Goal: Task Accomplishment & Management: Use online tool/utility

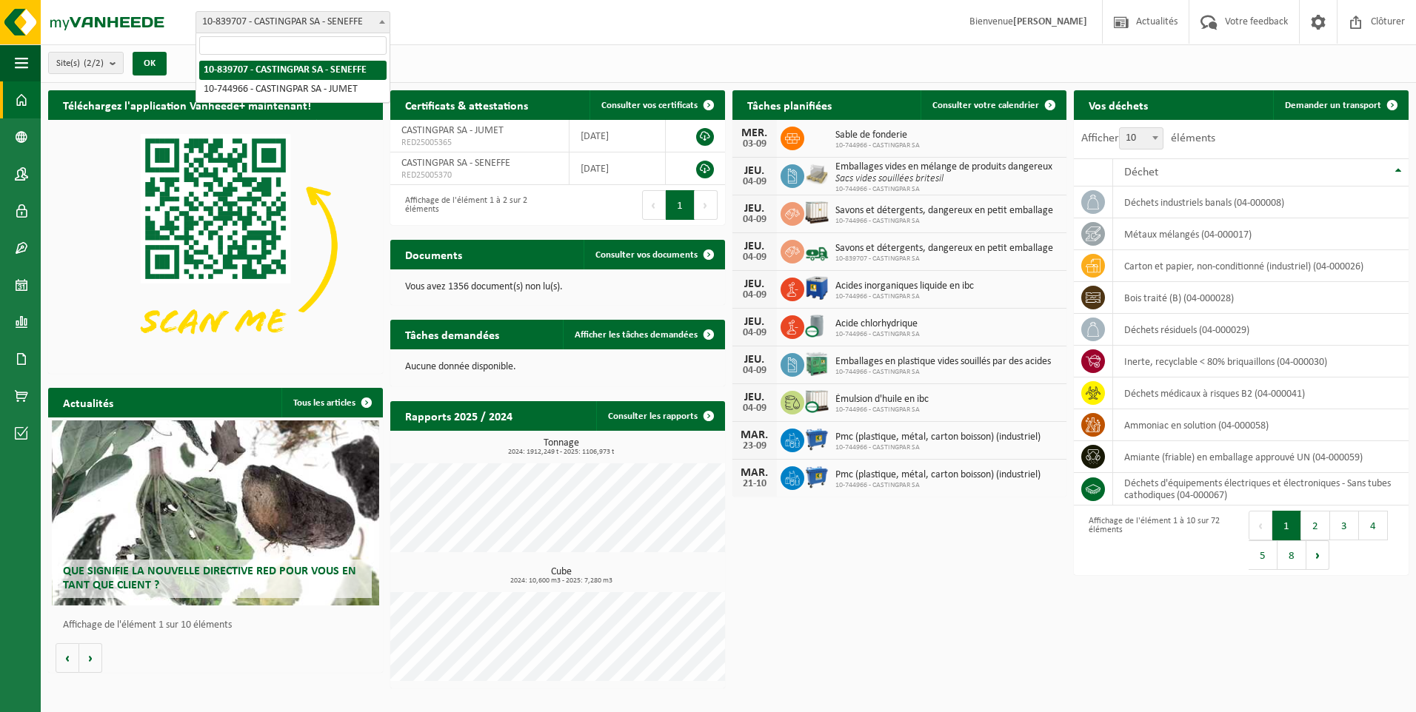
click at [247, 19] on span "10-839707 - CASTINGPAR SA - SENEFFE" at bounding box center [292, 22] width 193 height 21
select select "6262"
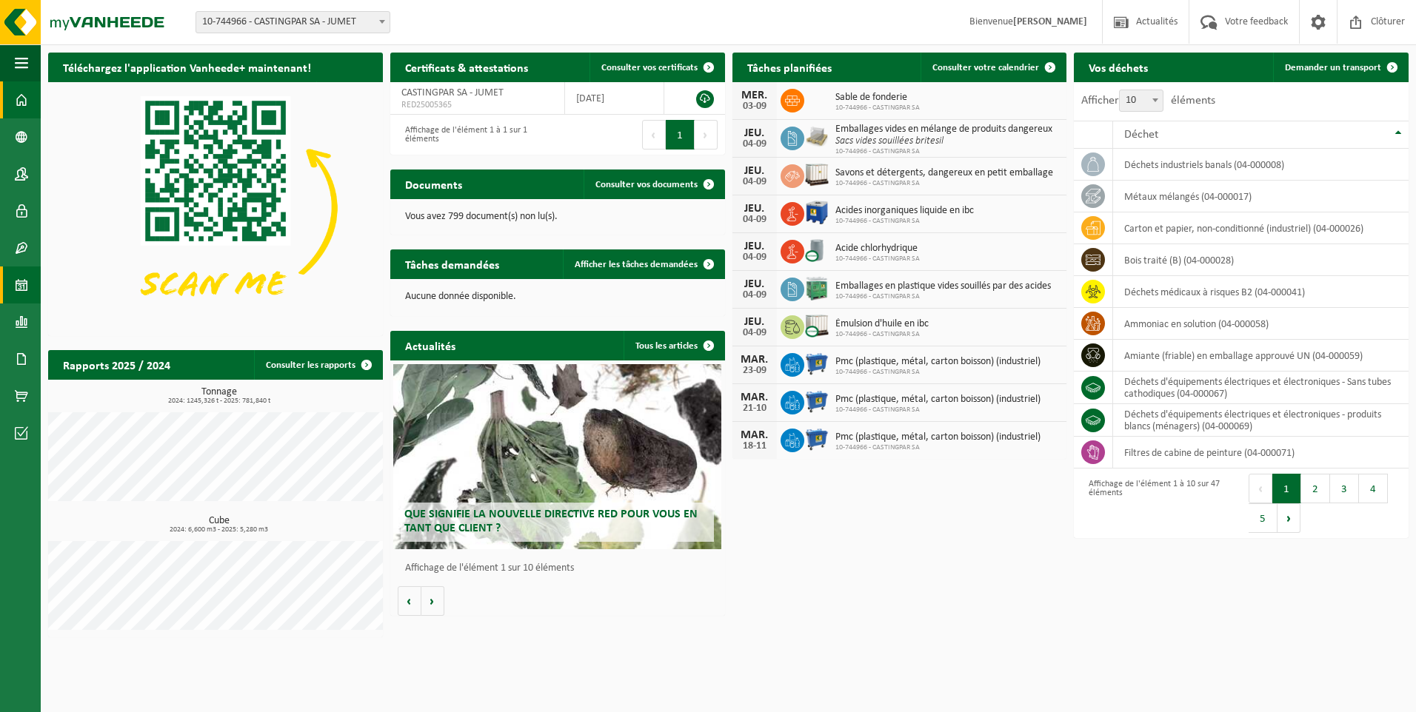
click at [28, 280] on link "Calendrier" at bounding box center [20, 285] width 41 height 37
click at [10, 276] on link "Calendrier" at bounding box center [20, 285] width 41 height 37
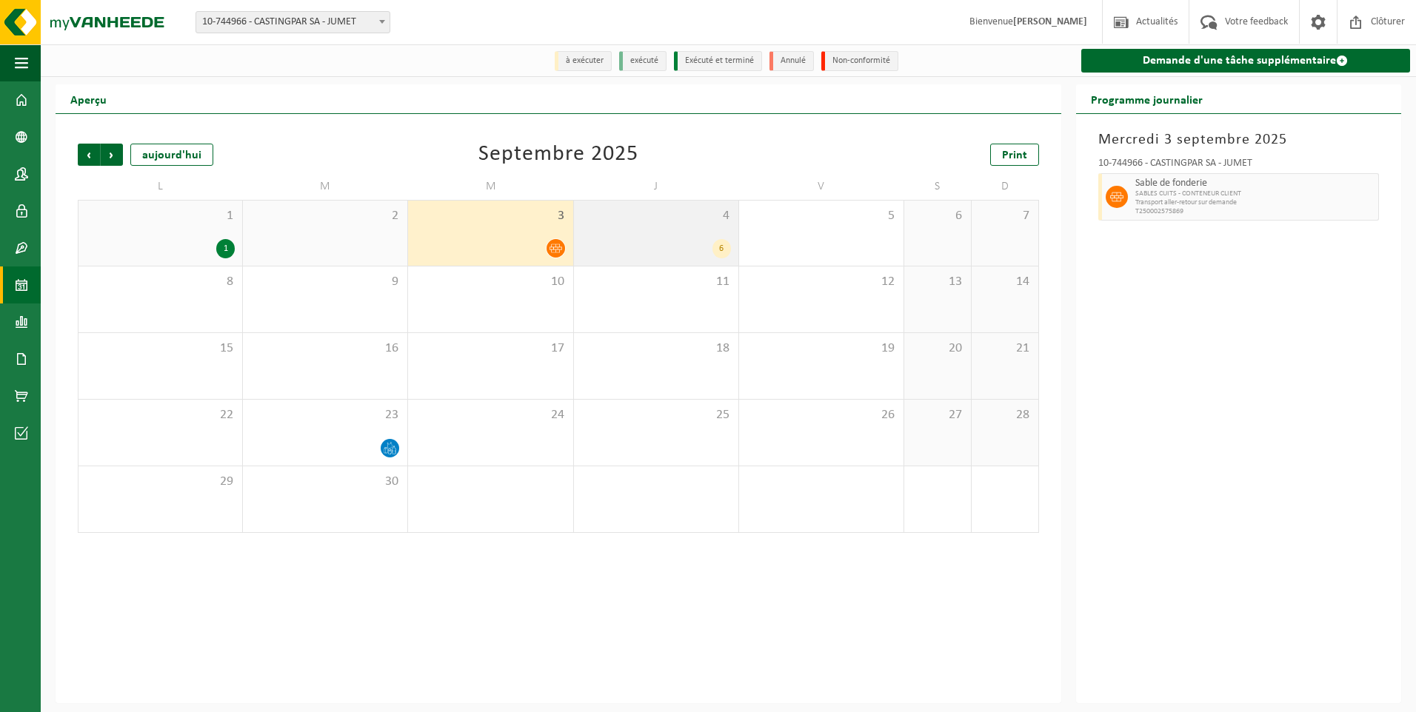
click at [678, 253] on div "6" at bounding box center [656, 248] width 150 height 19
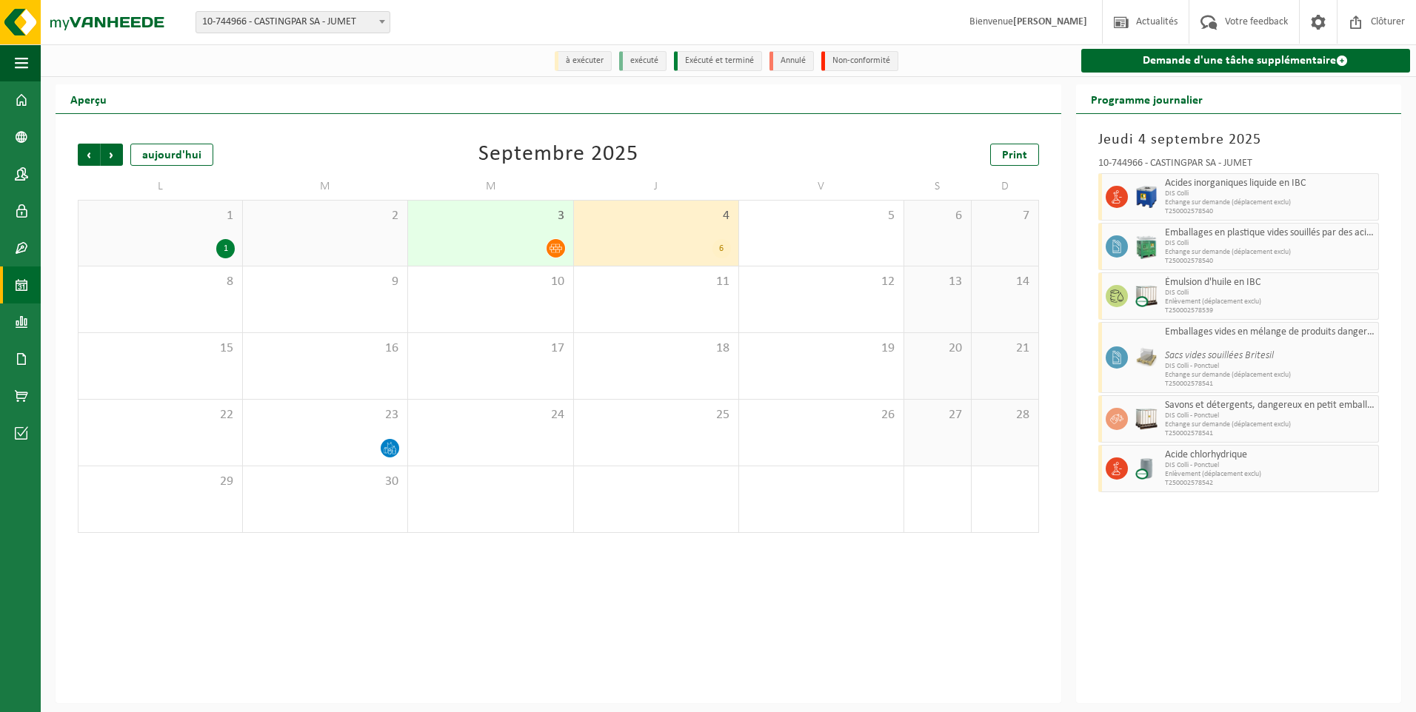
click at [491, 230] on div "3" at bounding box center [490, 233] width 164 height 65
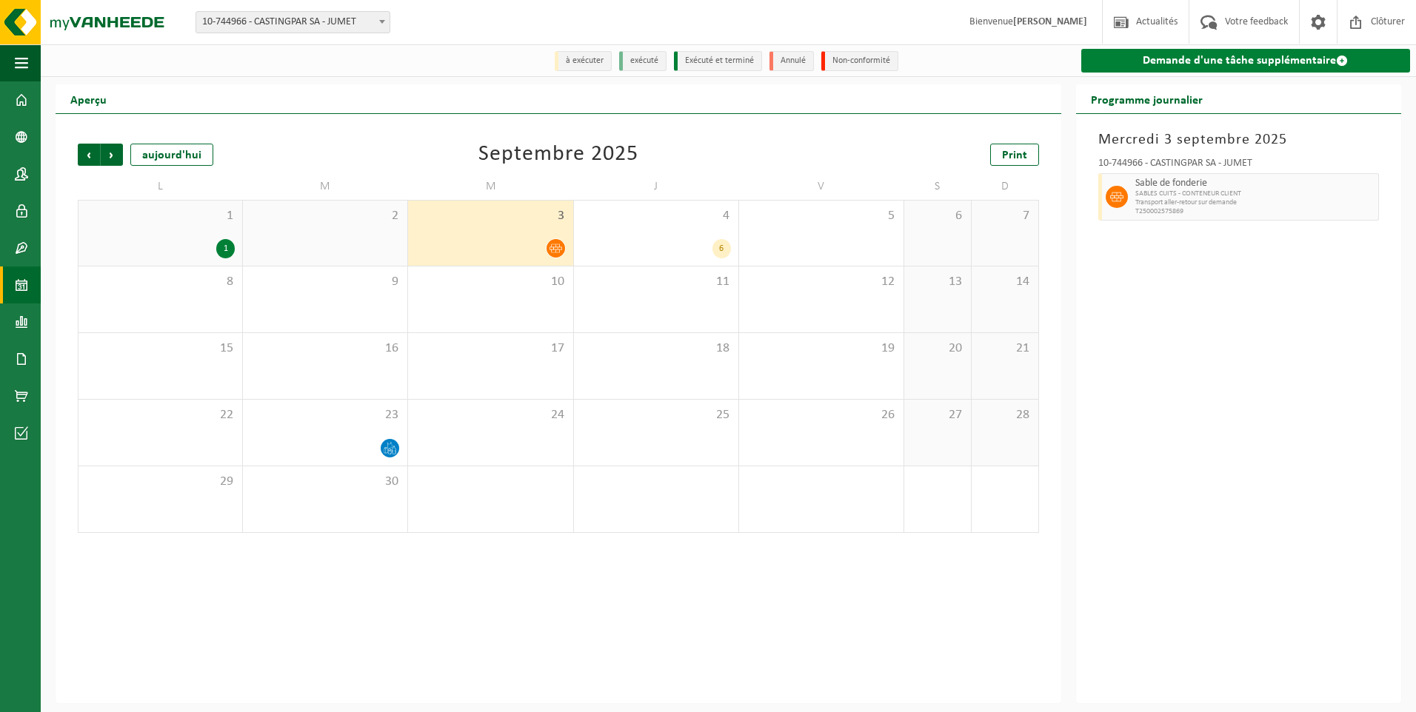
click at [1141, 65] on link "Demande d'une tâche supplémentaire" at bounding box center [1245, 61] width 329 height 24
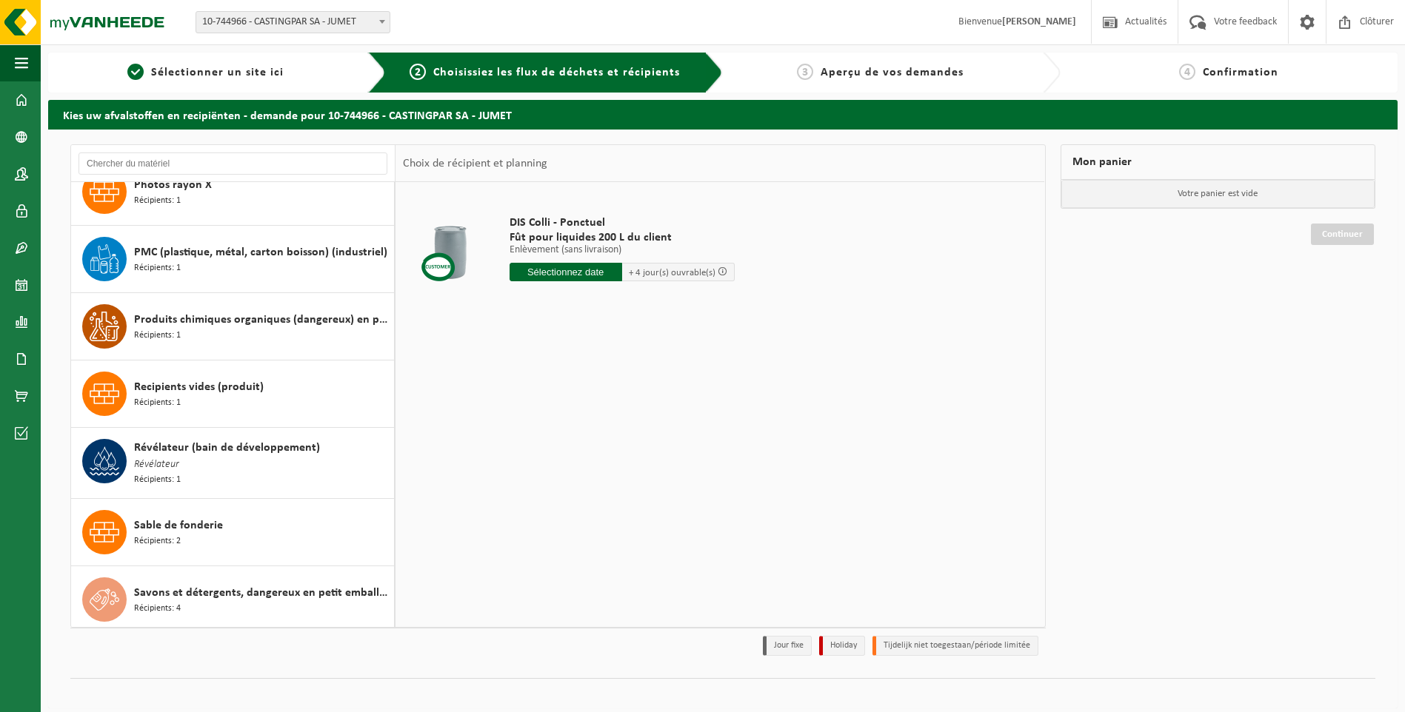
scroll to position [2518, 0]
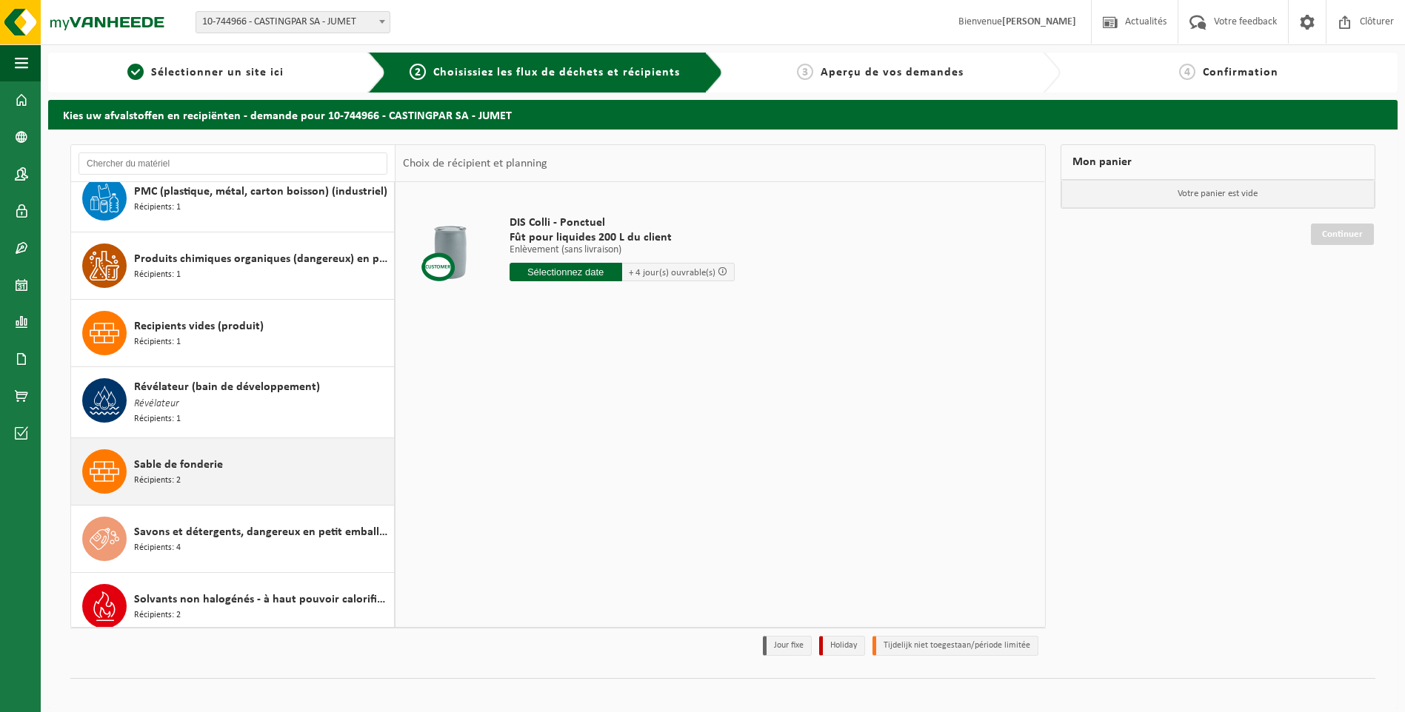
click at [248, 464] on div "Sable de fonderie Récipients: 2" at bounding box center [262, 472] width 256 height 44
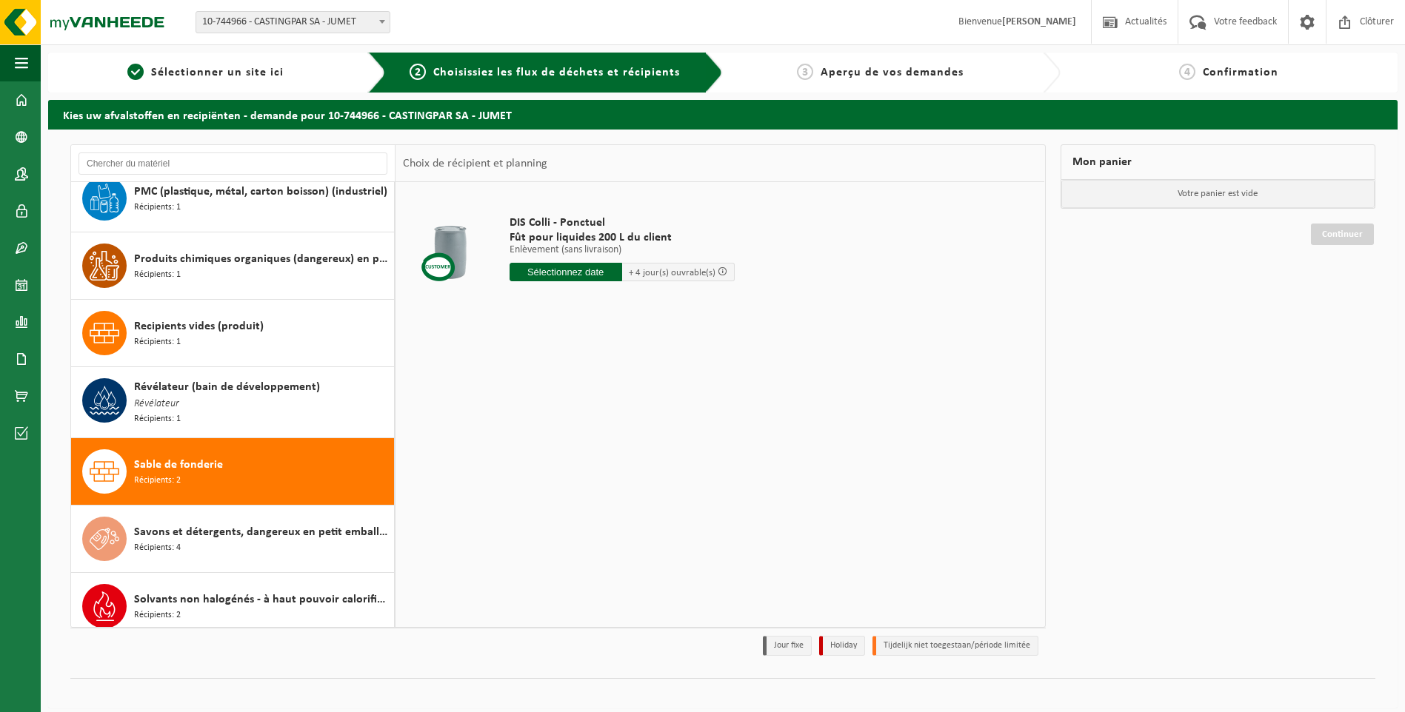
scroll to position [2591, 0]
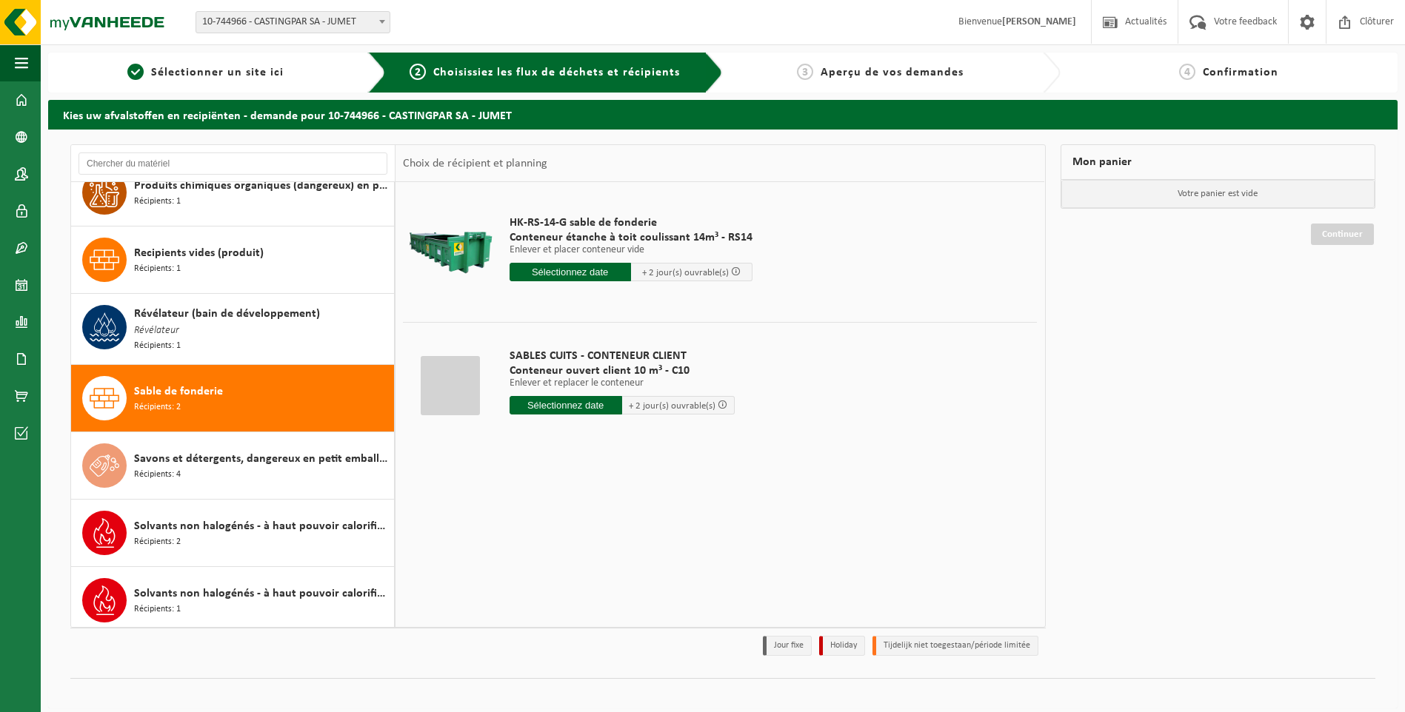
click at [570, 409] on input "text" at bounding box center [566, 405] width 113 height 19
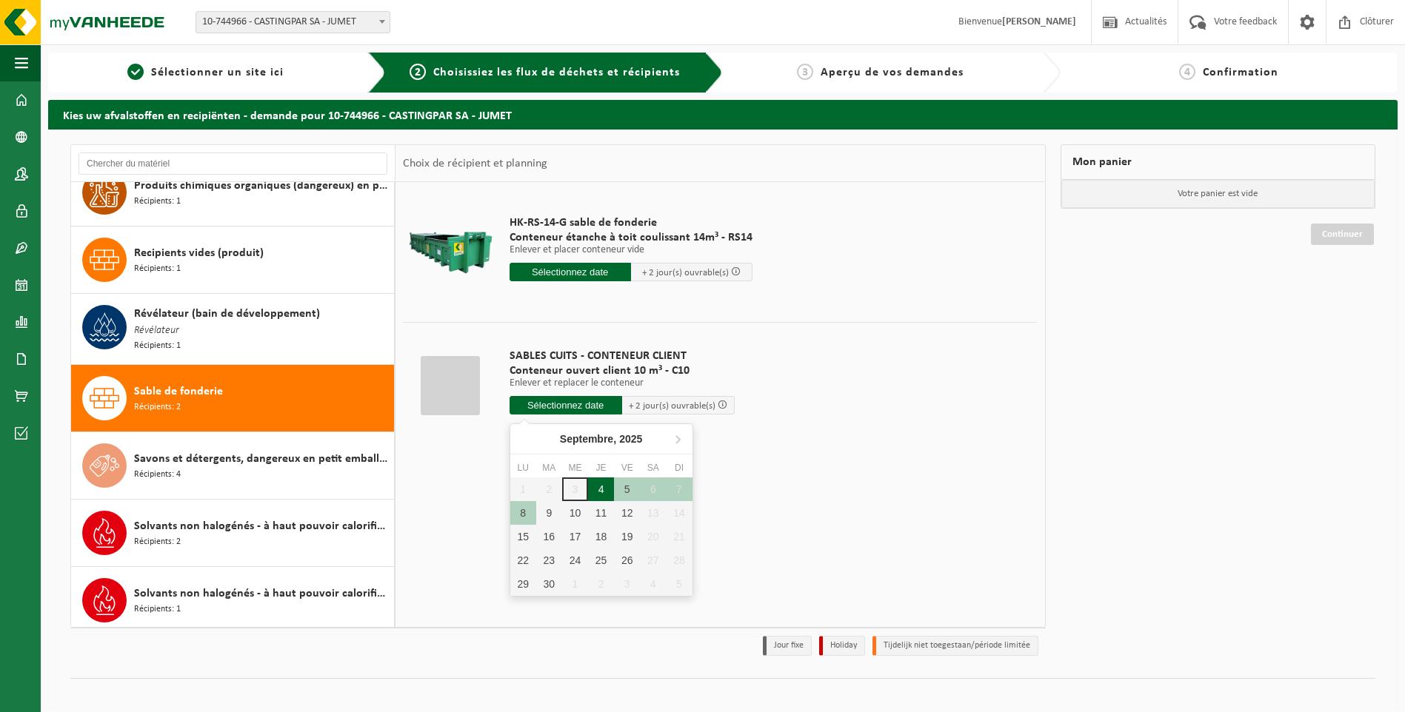
click at [604, 489] on div "4" at bounding box center [601, 490] width 26 height 24
type input "à partir de 2025-09-04"
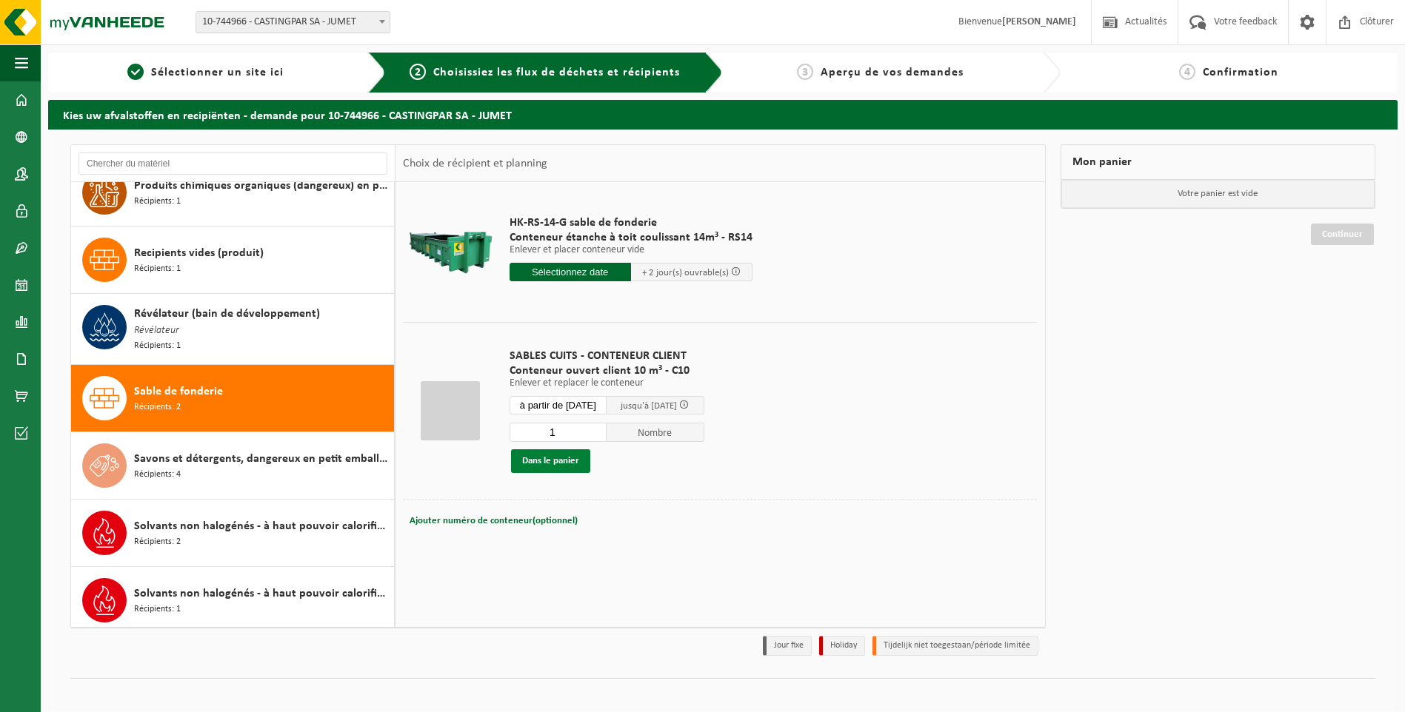
click at [544, 460] on button "Dans le panier" at bounding box center [550, 462] width 79 height 24
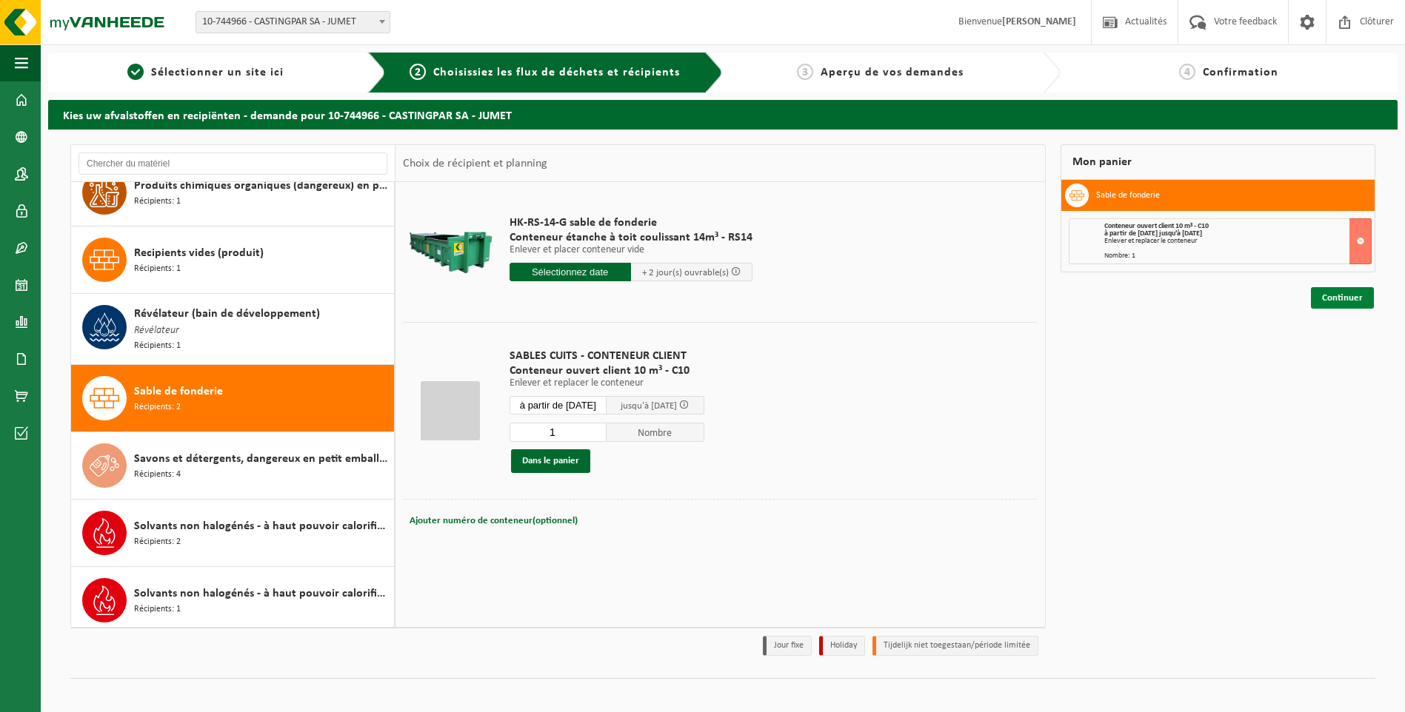
click at [1352, 293] on link "Continuer" at bounding box center [1342, 297] width 63 height 21
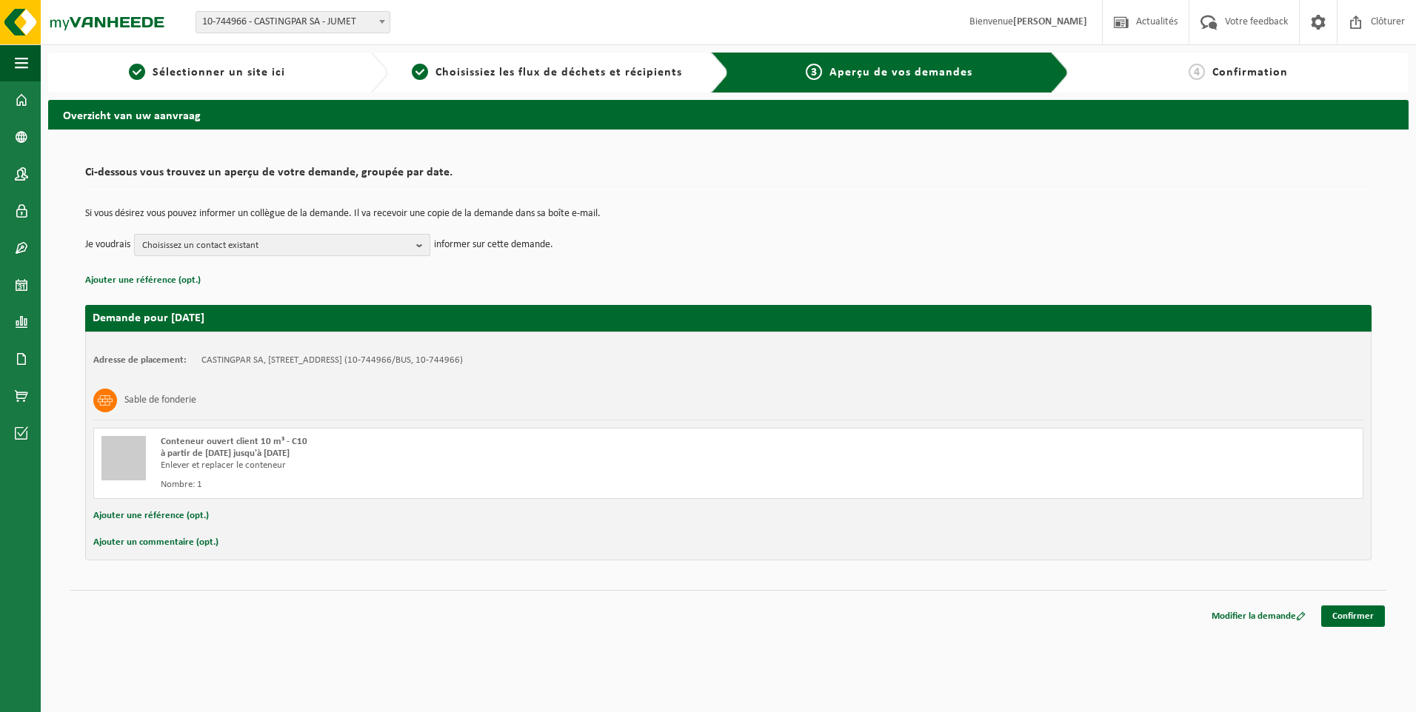
click at [407, 238] on span "Choisissez un contact existant" at bounding box center [276, 246] width 268 height 22
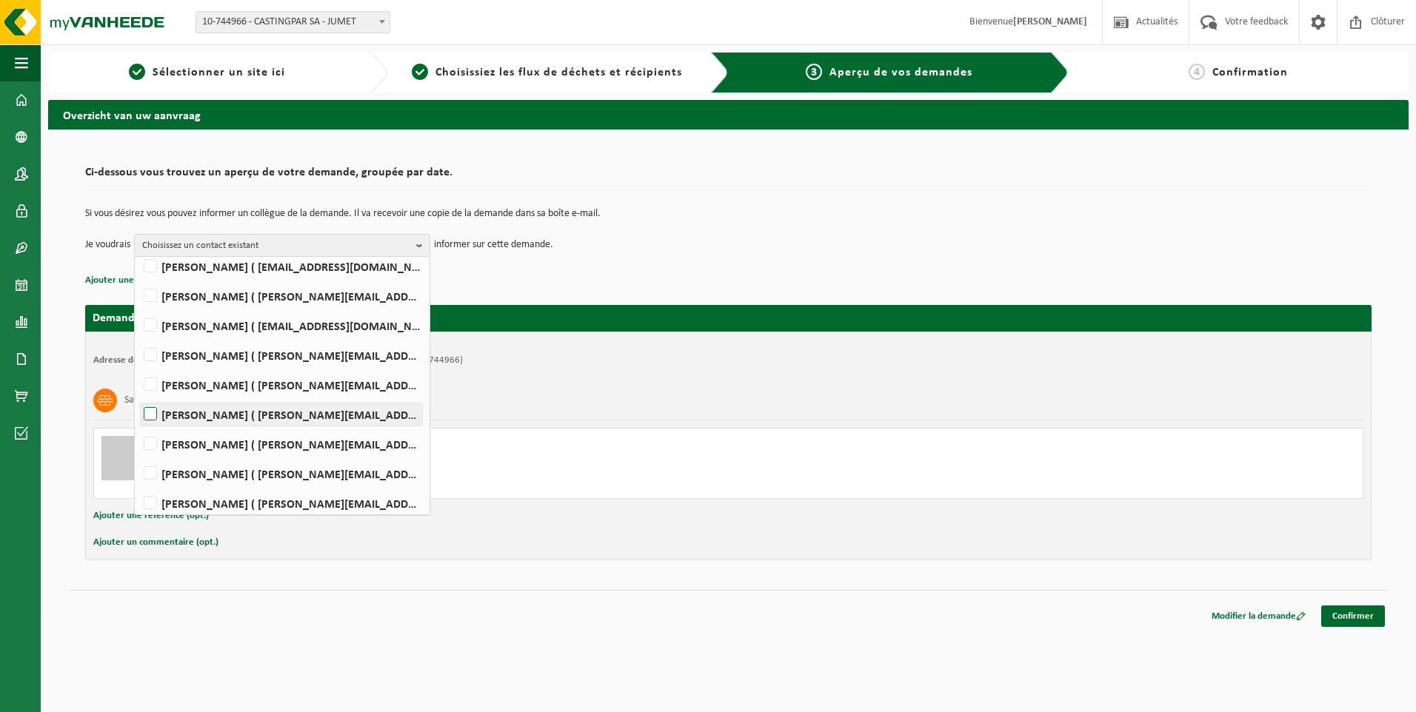
scroll to position [38, 0]
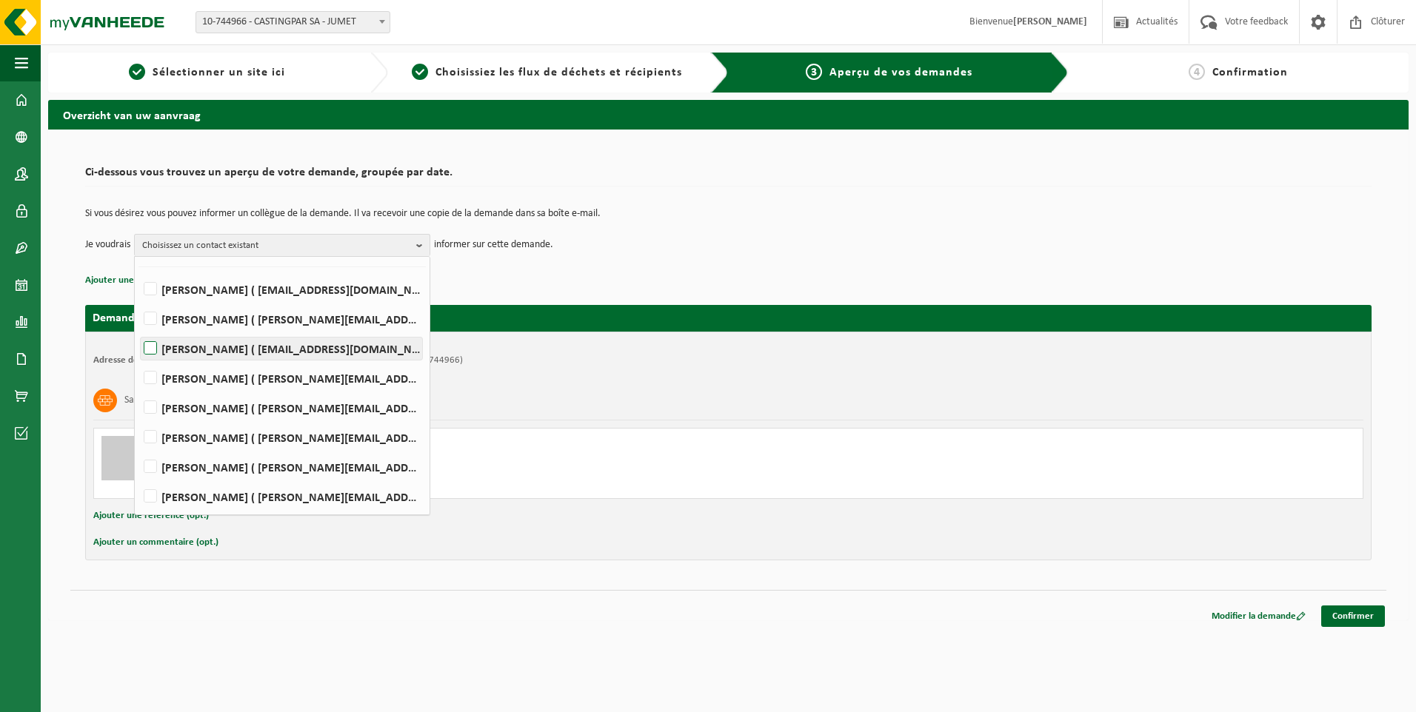
click at [193, 355] on label "HELENE CANDRIES ( invoicing@castingpar.com )" at bounding box center [281, 349] width 281 height 22
click at [138, 330] on input "HELENE CANDRIES ( invoicing@castingpar.com )" at bounding box center [138, 330] width 1 height 1
checkbox input "true"
click at [189, 406] on label "PHILIPPE FRIS ( philippe.fris@castingpar.com )" at bounding box center [281, 408] width 281 height 22
click at [138, 390] on input "PHILIPPE FRIS ( philippe.fris@castingpar.com )" at bounding box center [138, 389] width 1 height 1
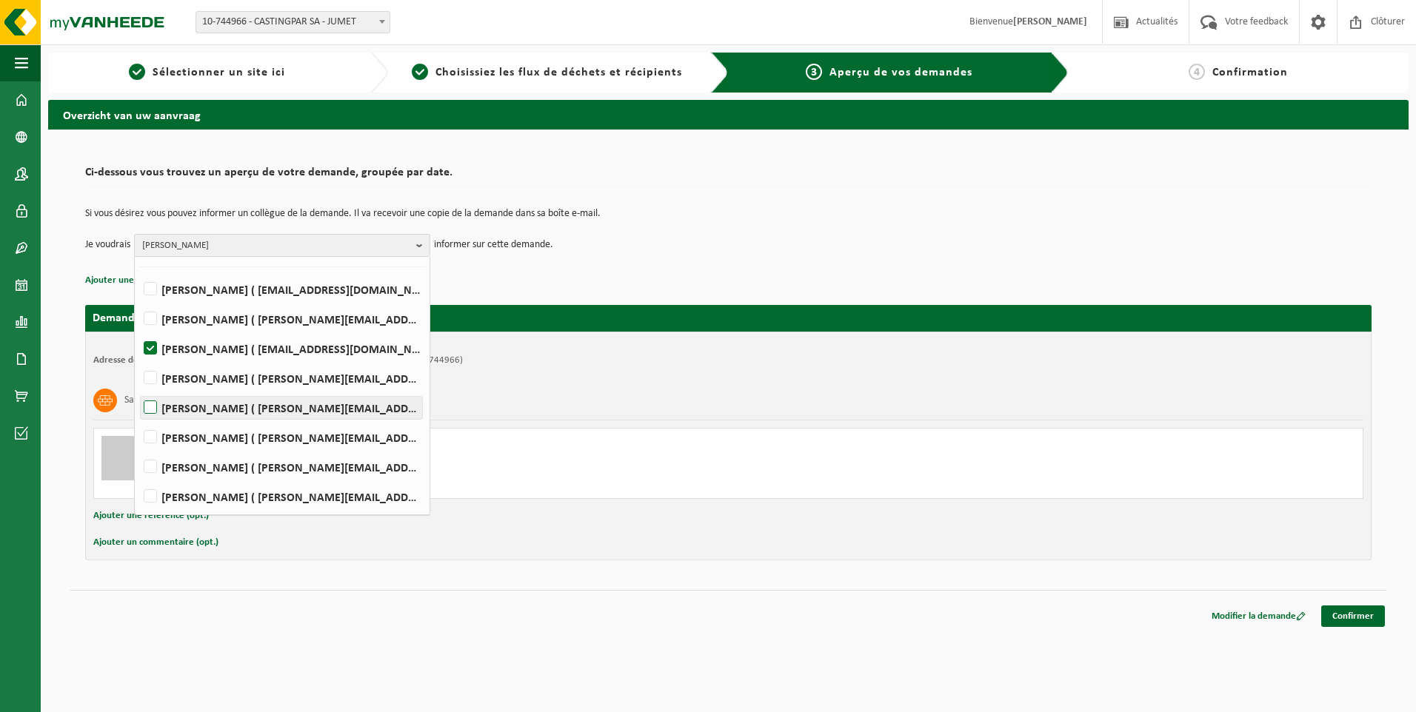
checkbox input "true"
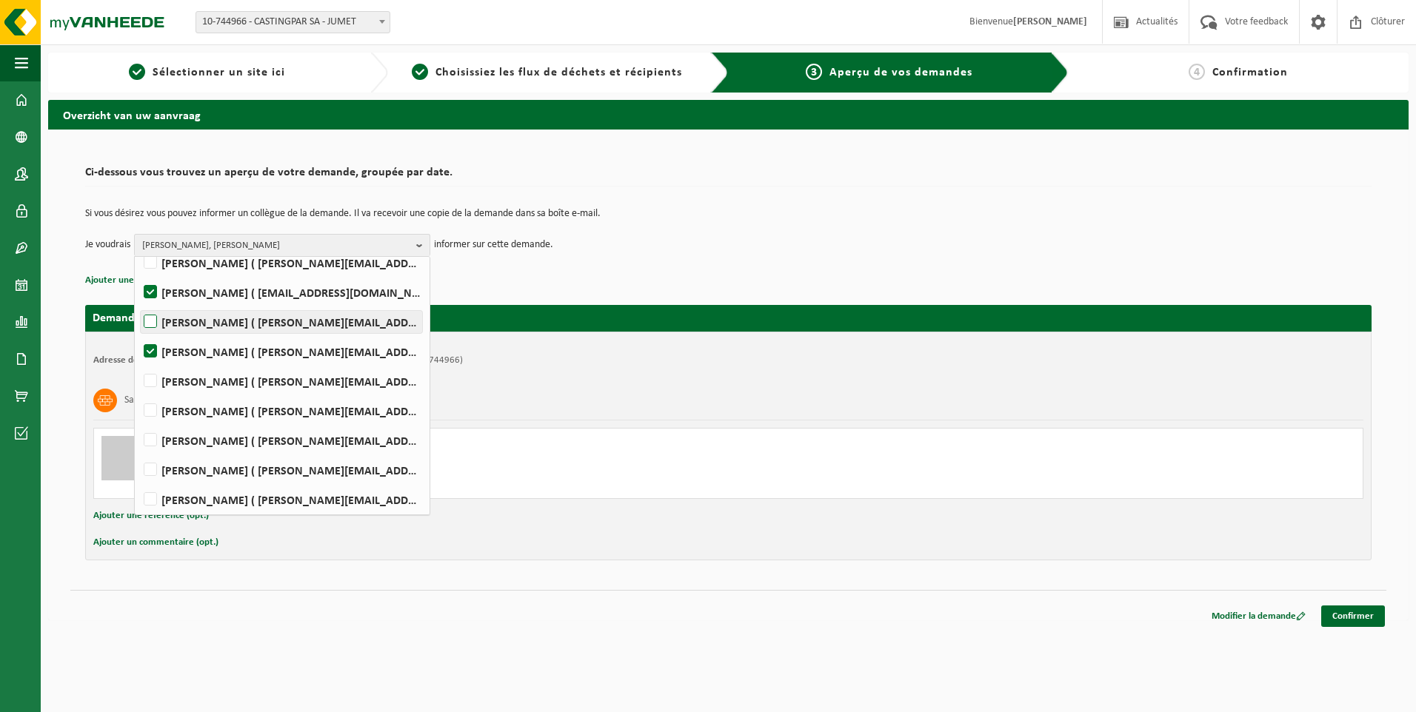
scroll to position [186, 0]
click at [233, 461] on label "Rudy Nigro ( rudy.nigro@castingpar.com )" at bounding box center [281, 467] width 281 height 22
click at [138, 449] on input "Rudy Nigro ( rudy.nigro@castingpar.com )" at bounding box center [138, 448] width 1 height 1
checkbox input "true"
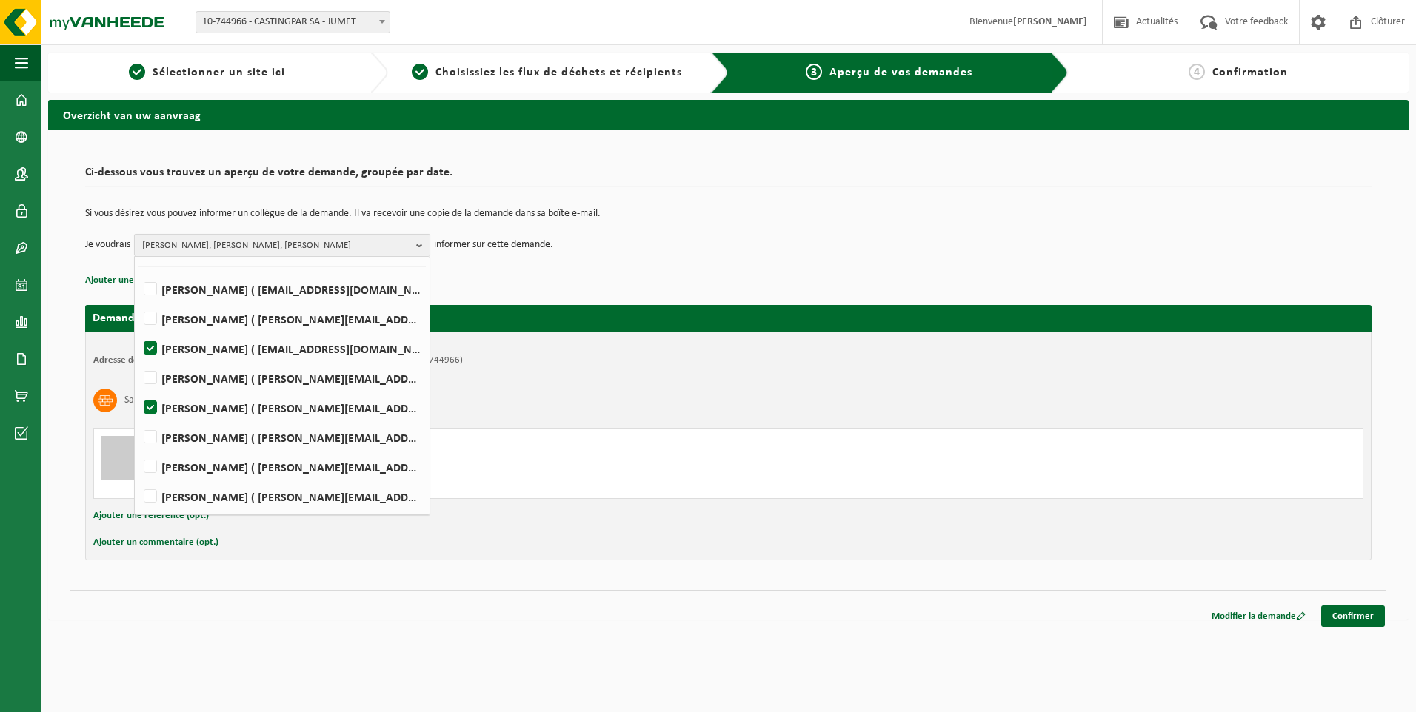
click at [323, 247] on span "HELENE CANDRIES, PHILIPPE FRIS, Rudy Nigro" at bounding box center [276, 246] width 268 height 22
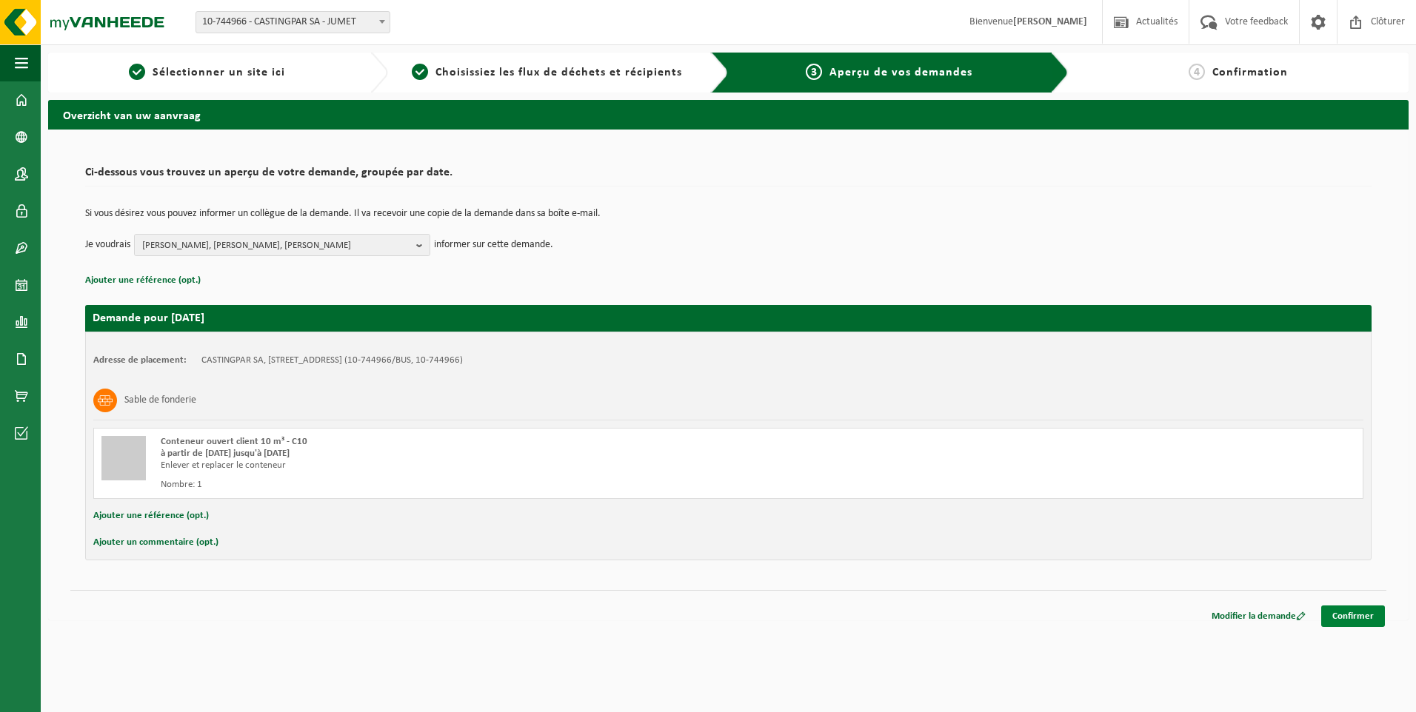
click at [1349, 615] on link "Confirmer" at bounding box center [1353, 616] width 64 height 21
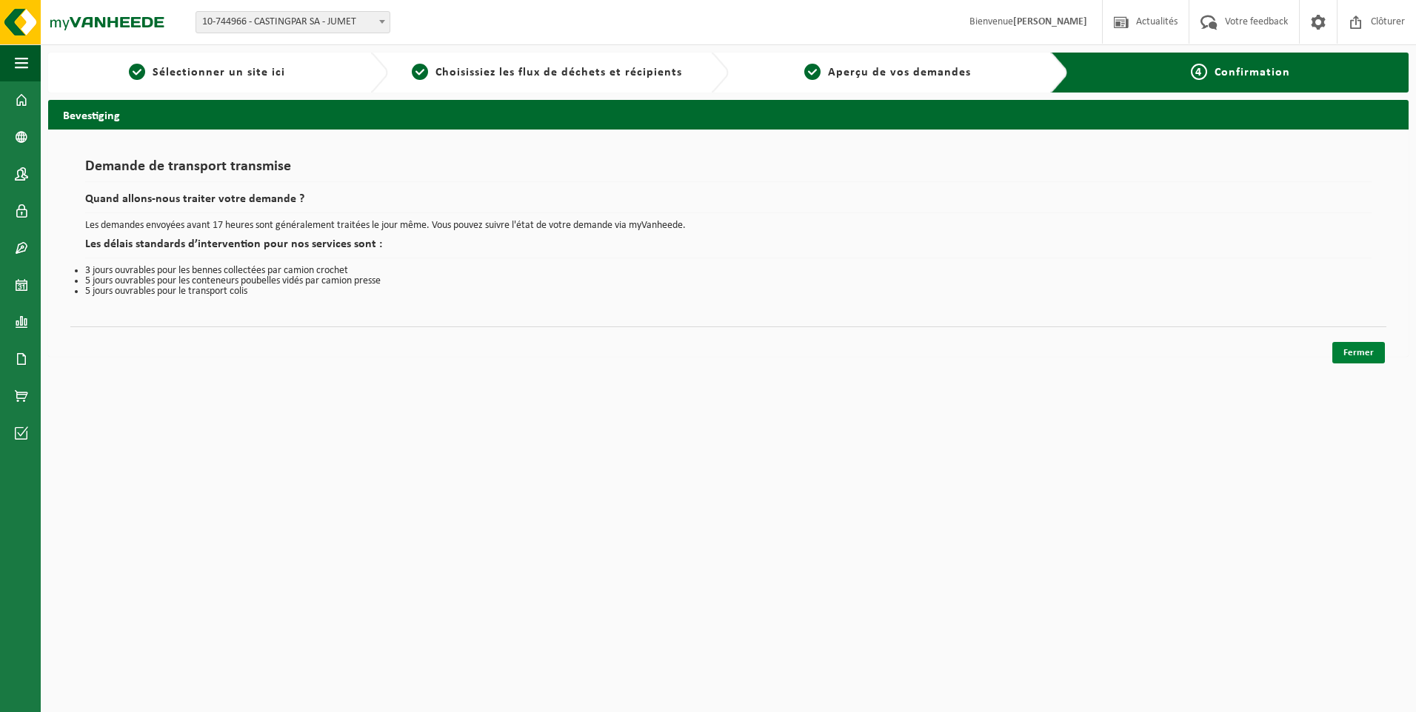
click at [1369, 353] on link "Fermer" at bounding box center [1358, 352] width 53 height 21
